Goal: Information Seeking & Learning: Learn about a topic

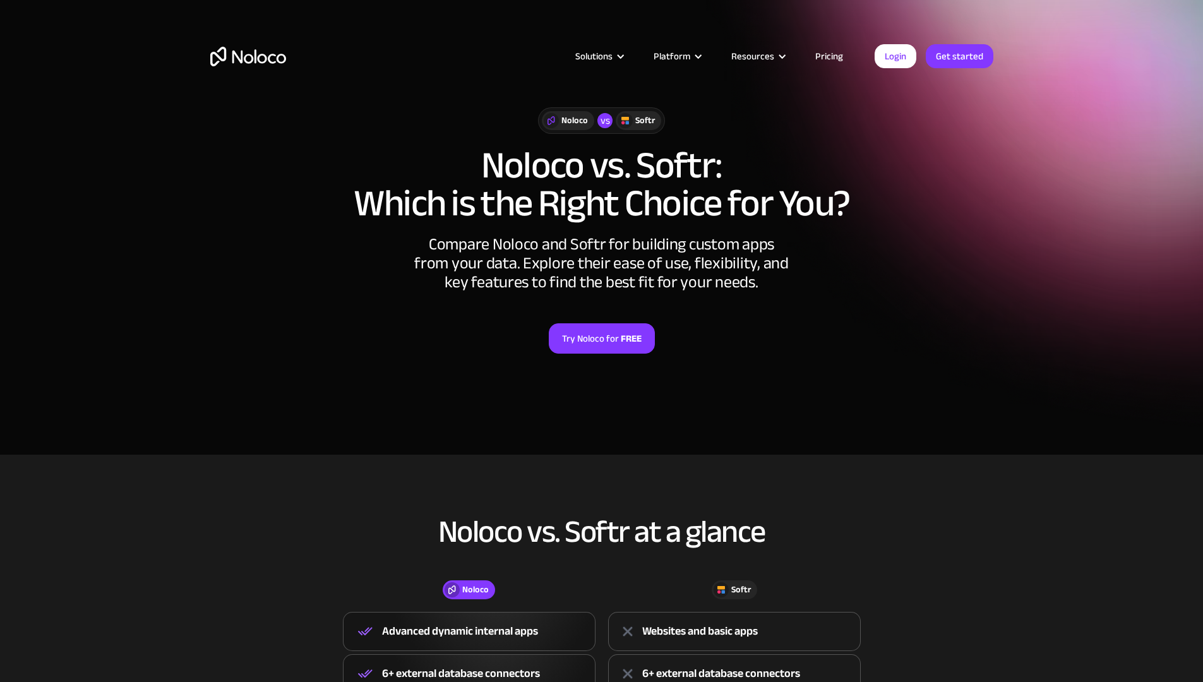
click at [828, 63] on link "Pricing" at bounding box center [828, 56] width 59 height 16
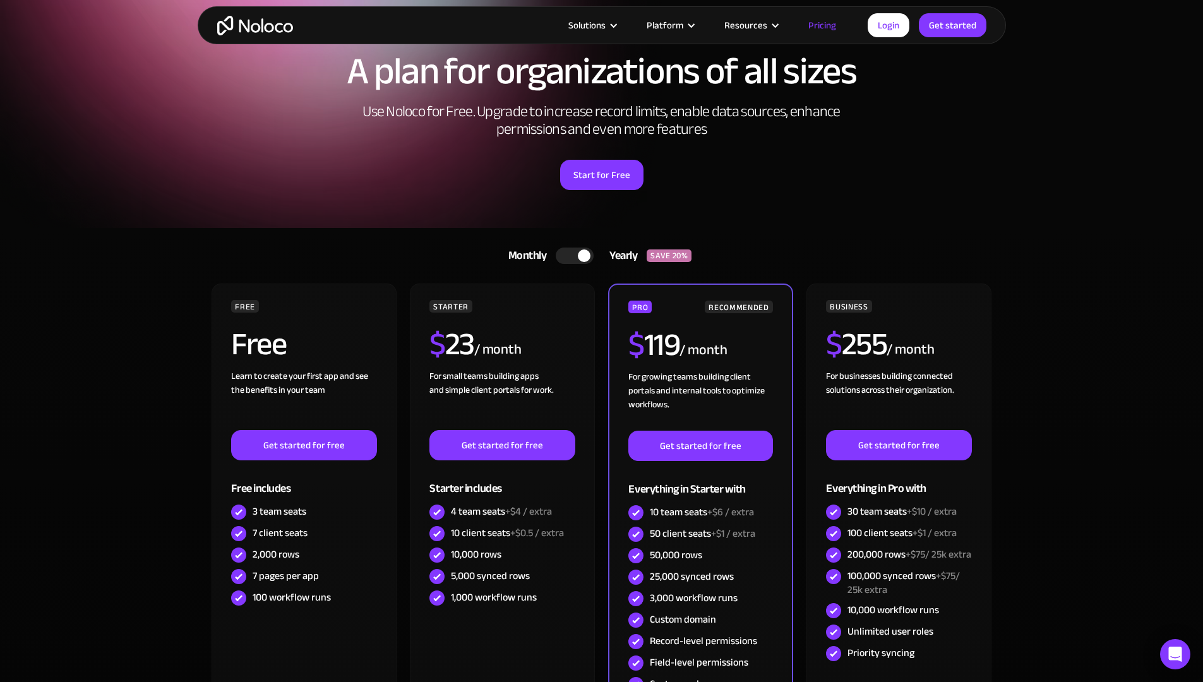
scroll to position [56, 0]
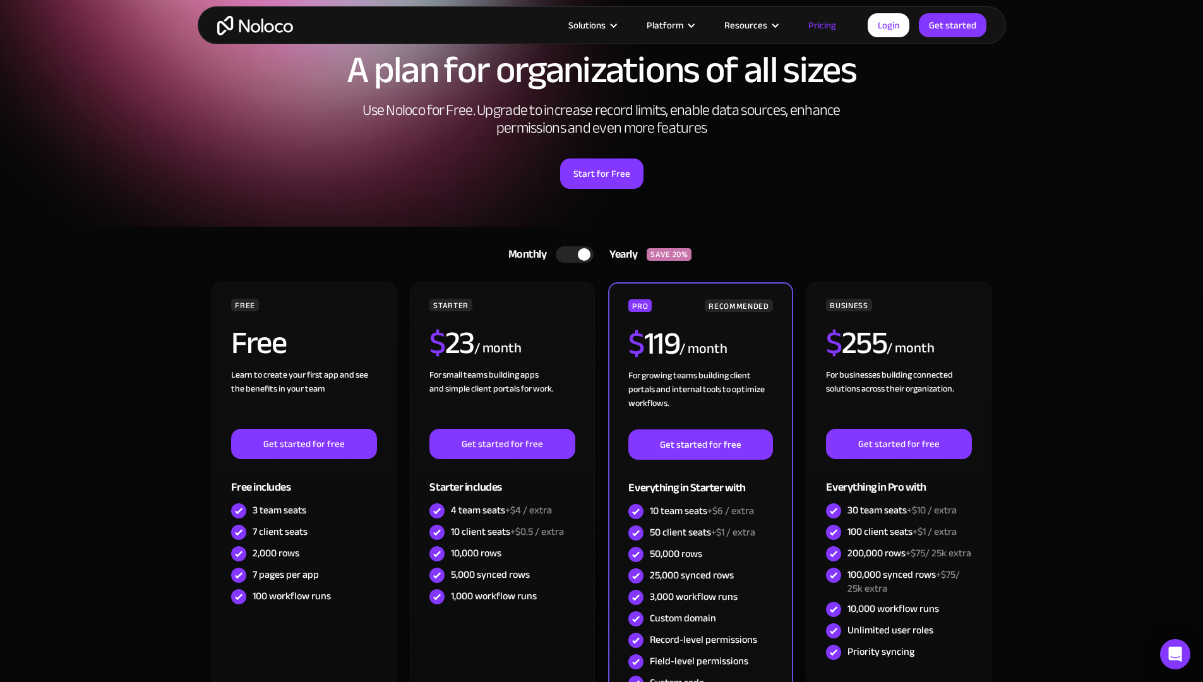
click at [587, 254] on div at bounding box center [584, 254] width 13 height 13
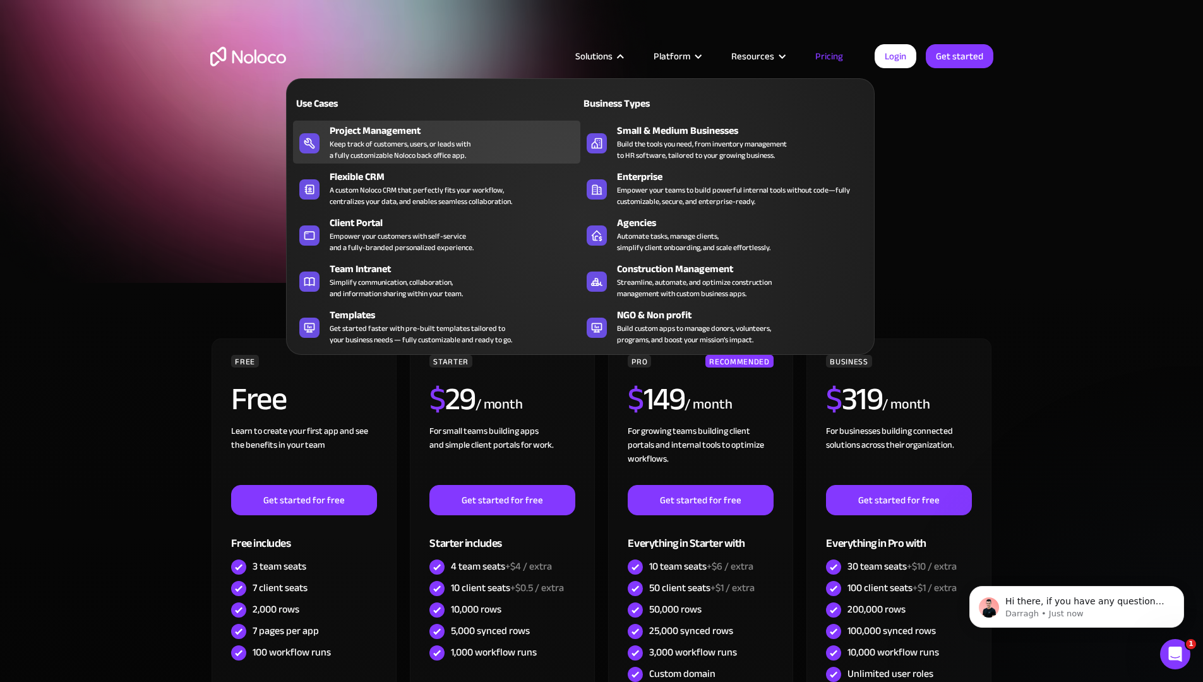
scroll to position [0, 0]
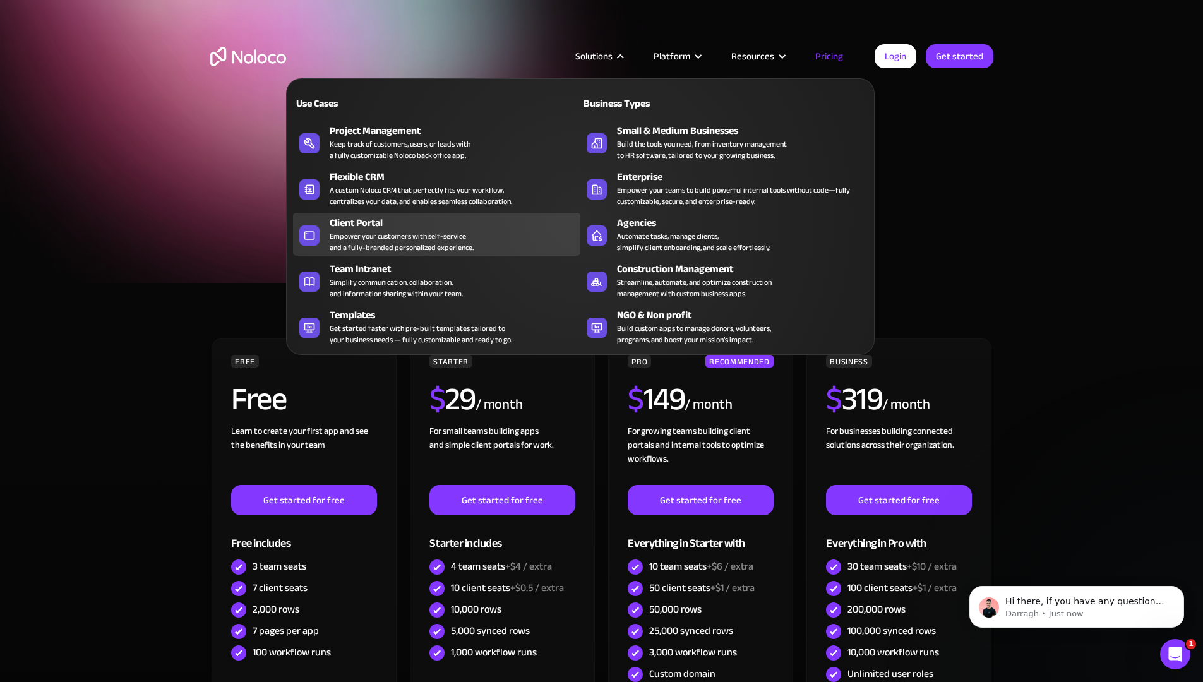
click at [342, 222] on div "Client Portal" at bounding box center [458, 222] width 256 height 15
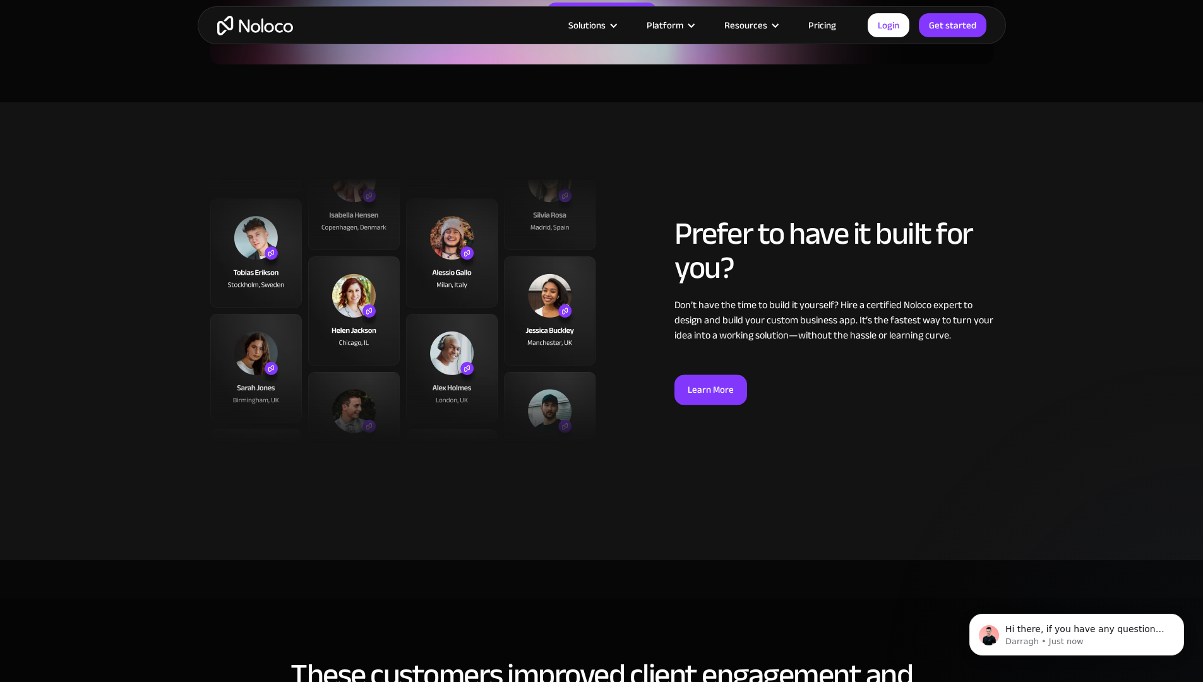
scroll to position [3129, 0]
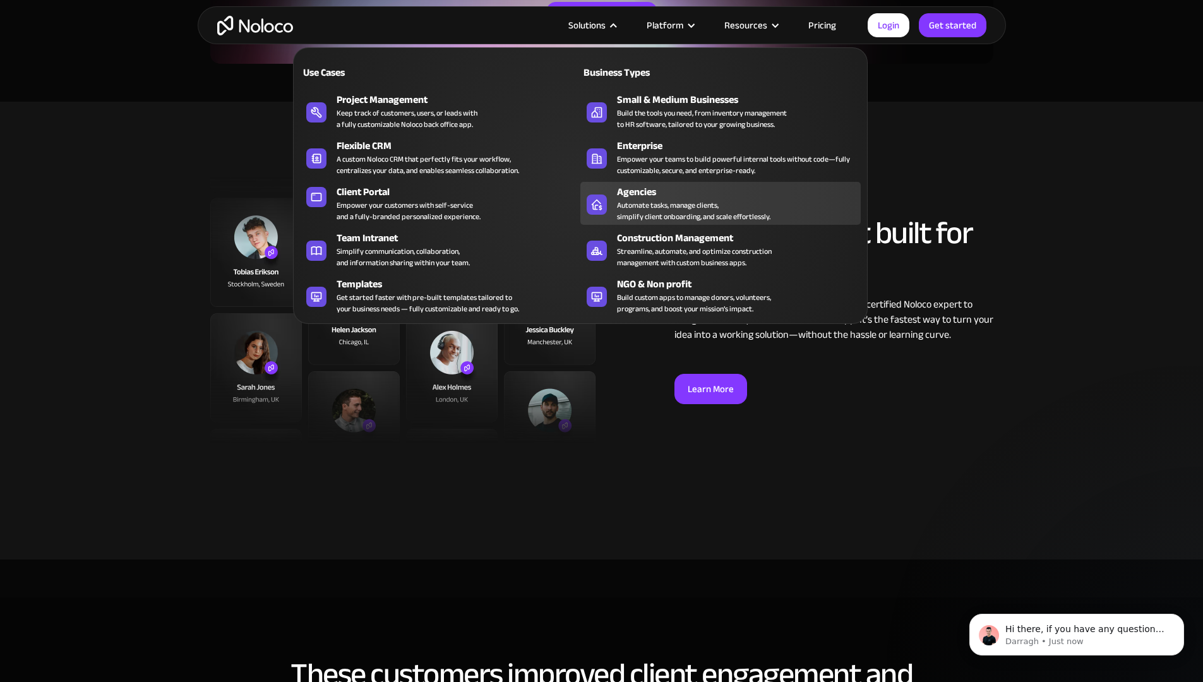
click at [651, 196] on div "Agencies" at bounding box center [741, 191] width 249 height 15
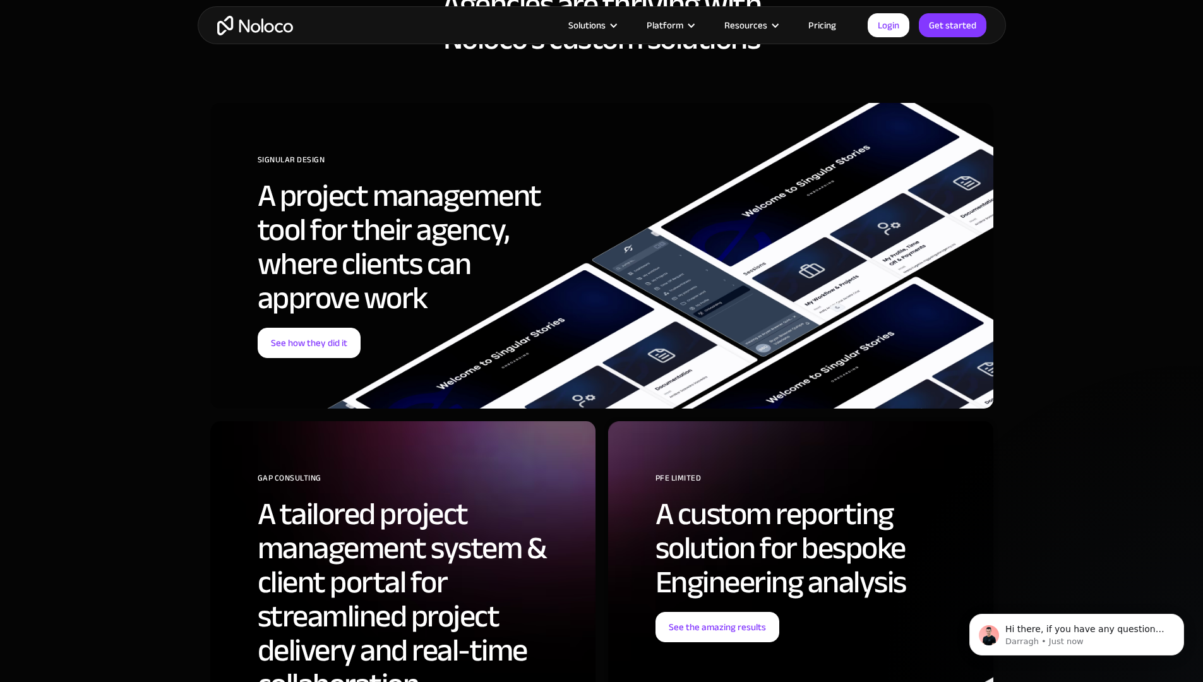
scroll to position [4164, 0]
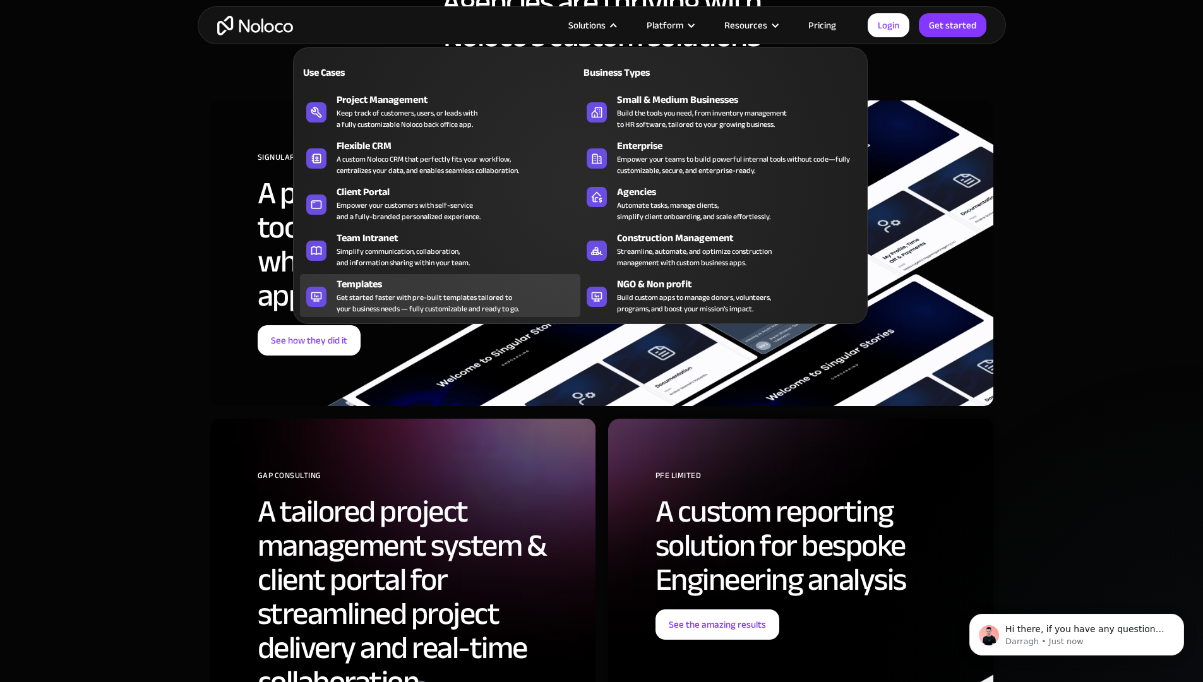
click at [523, 292] on div "Templates" at bounding box center [460, 283] width 249 height 15
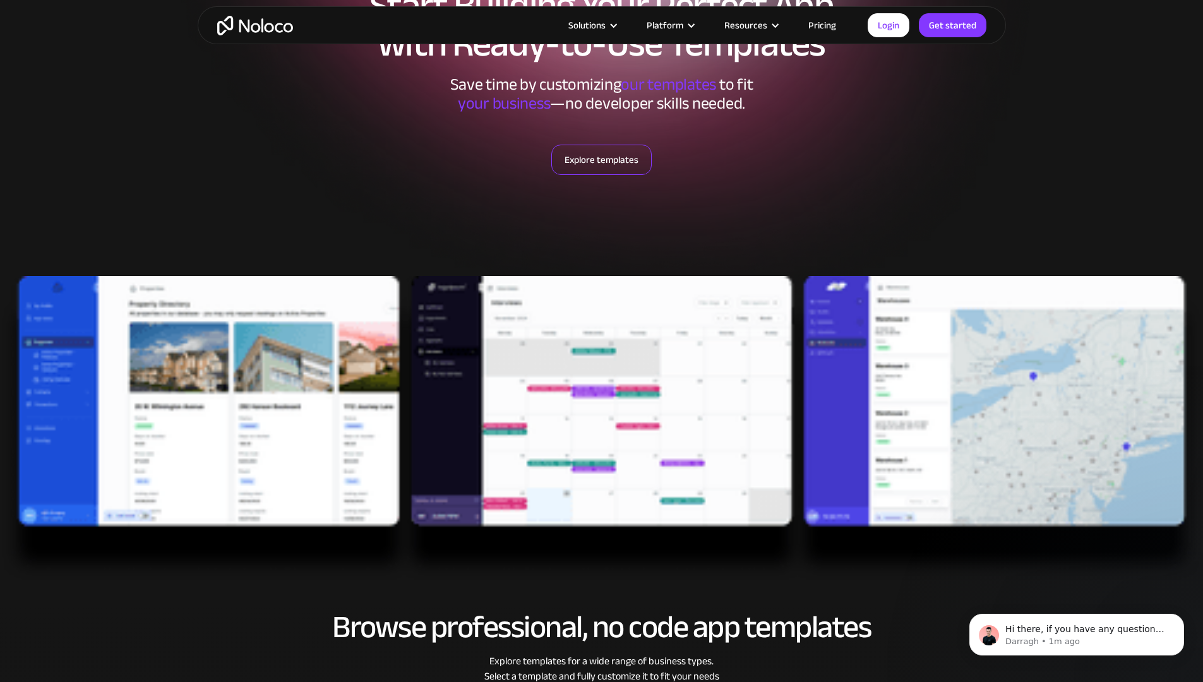
click at [603, 156] on link "Explore templates" at bounding box center [601, 160] width 100 height 30
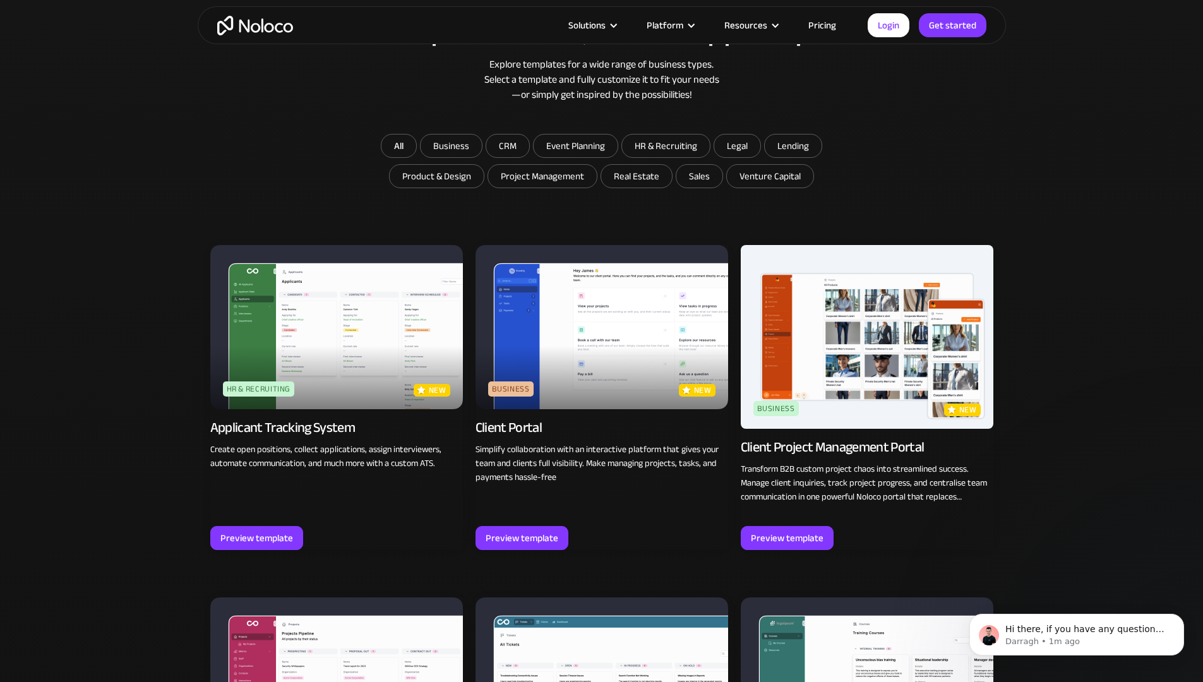
scroll to position [749, 0]
click at [821, 385] on img at bounding box center [866, 336] width 252 height 184
click at [826, 518] on link "Business new Client Project Management Portal Transform B2B custom project chao…" at bounding box center [866, 396] width 252 height 305
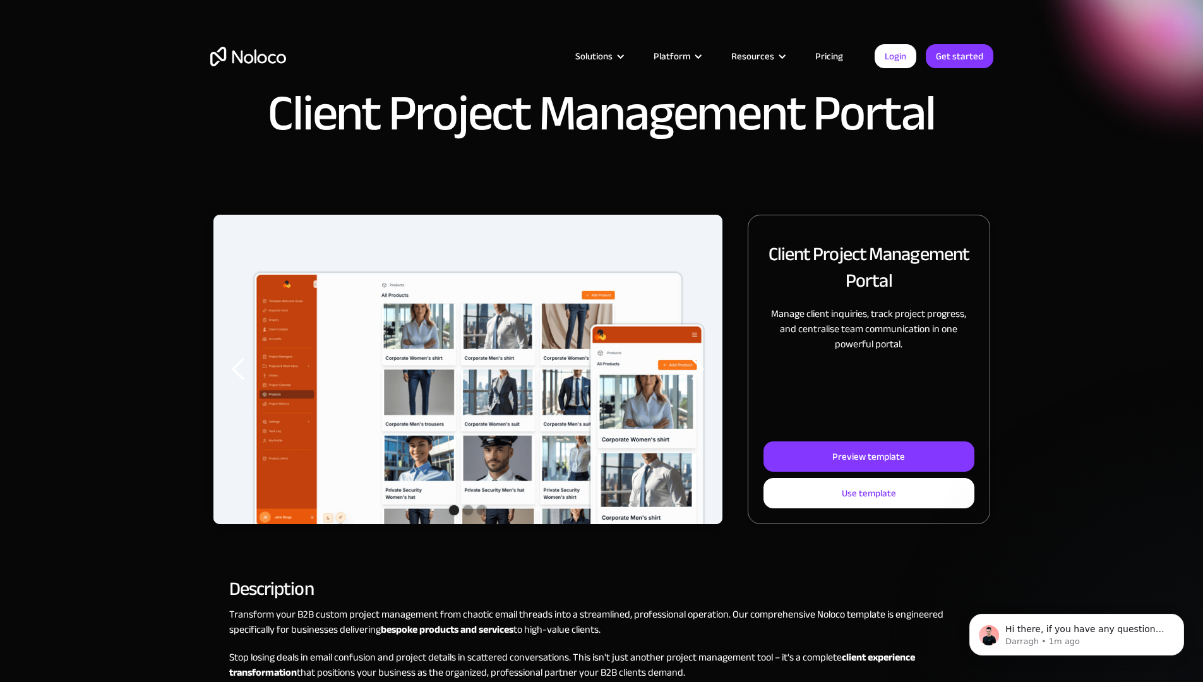
click at [473, 515] on div "Show slide 2 of 3" at bounding box center [468, 510] width 10 height 10
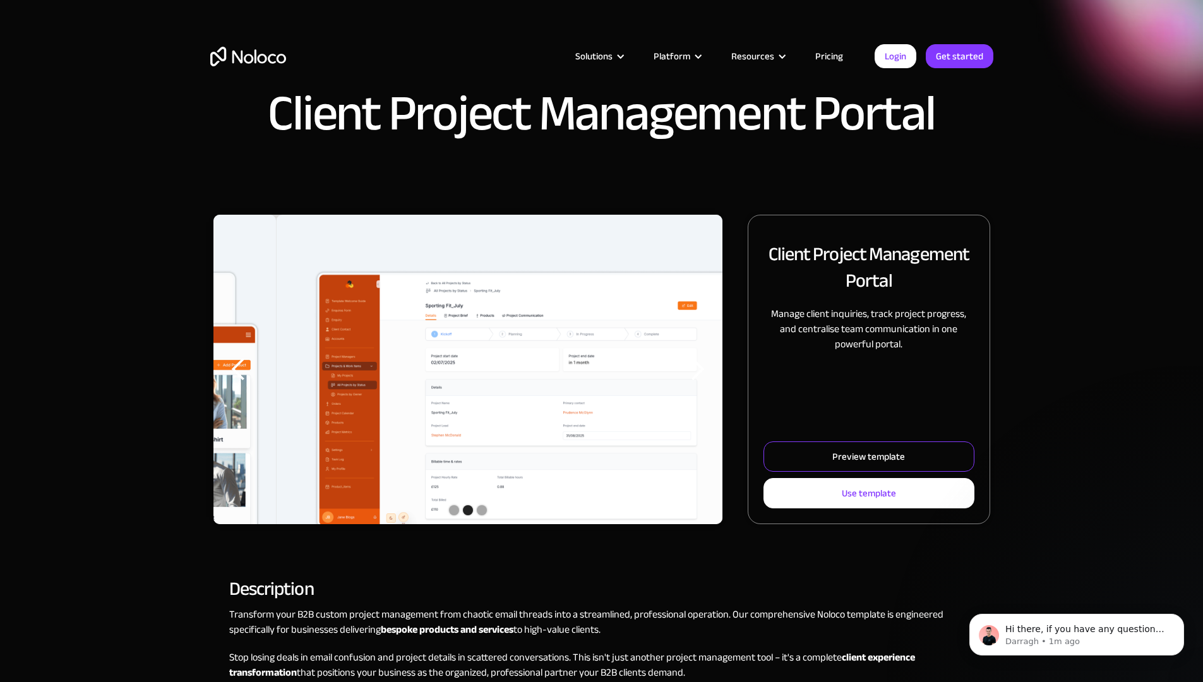
click at [777, 472] on link "Preview template" at bounding box center [868, 456] width 210 height 30
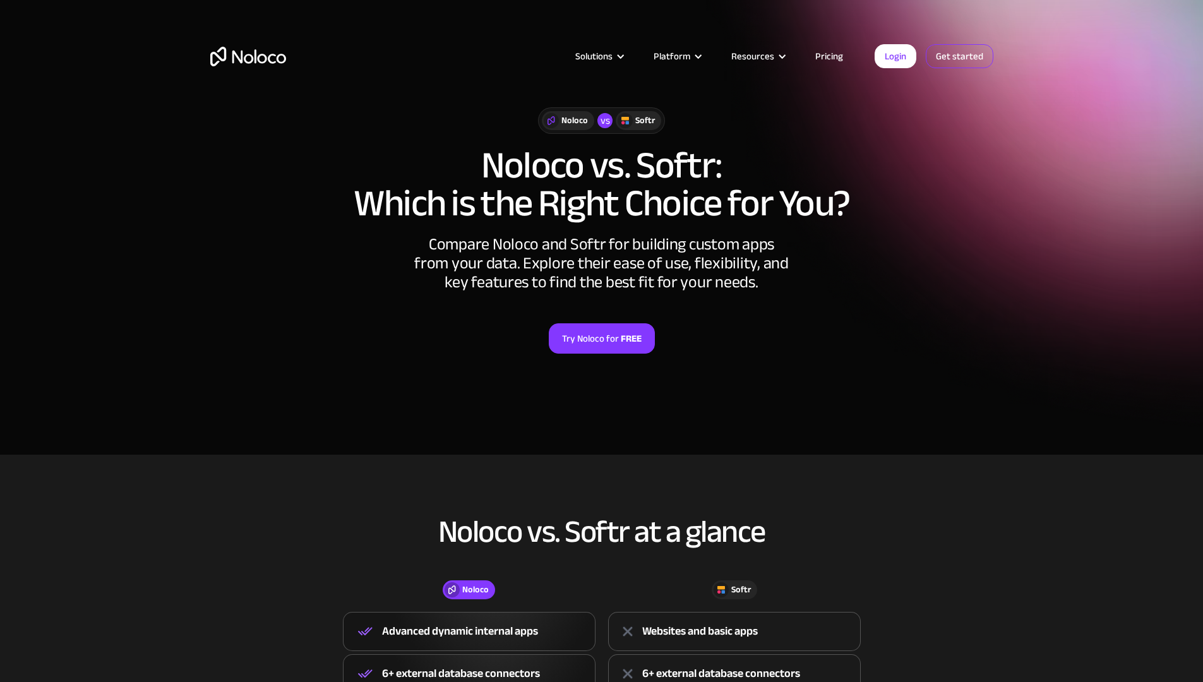
click at [962, 62] on link "Get started" at bounding box center [959, 56] width 68 height 24
